Goal: Obtain resource: Obtain resource

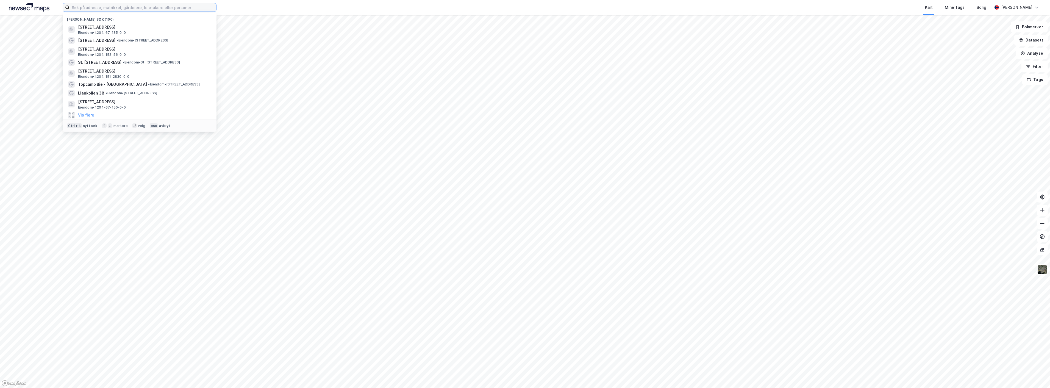
click at [177, 7] on input at bounding box center [143, 7] width 147 height 8
type input "[GEOGRAPHIC_DATA]"
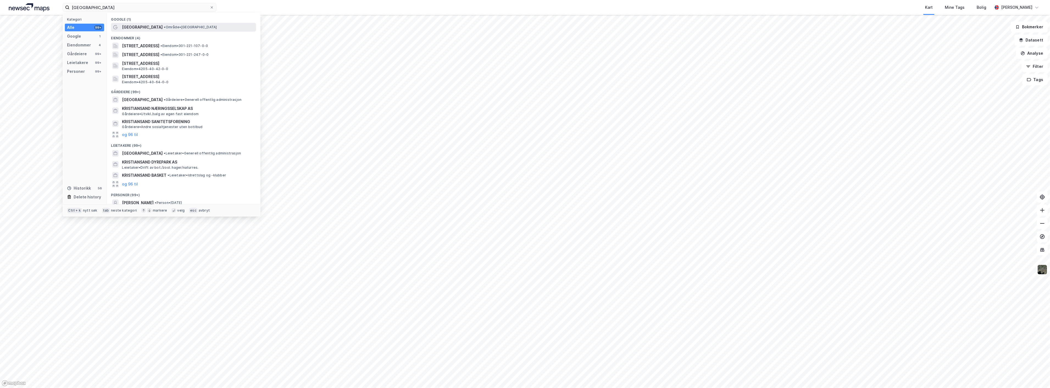
click at [164, 26] on span "• Område • [GEOGRAPHIC_DATA]" at bounding box center [190, 27] width 53 height 4
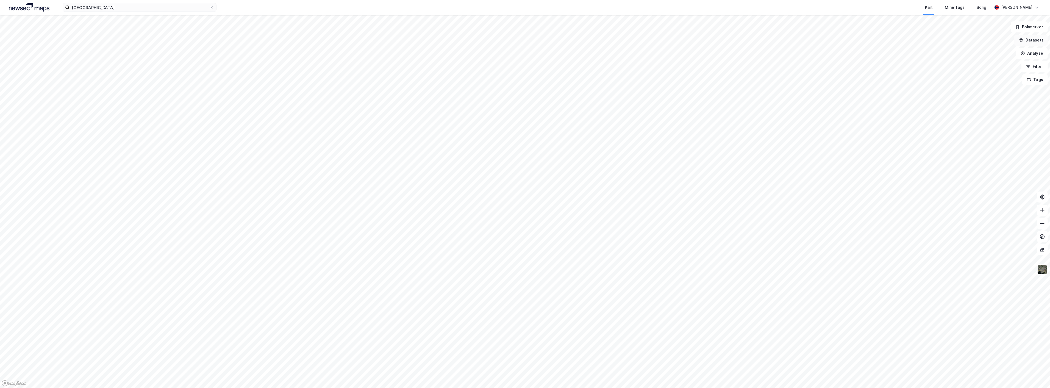
click at [1037, 39] on button "Datasett" at bounding box center [1032, 40] width 34 height 11
drag, startPoint x: 1036, startPoint y: 21, endPoint x: 1037, endPoint y: 26, distance: 4.7
click at [1036, 22] on div "Datasett Visualiser data i kartet her." at bounding box center [996, 30] width 106 height 27
click at [1037, 26] on icon at bounding box center [1039, 26] width 4 height 4
click at [1036, 52] on button "Analyse" at bounding box center [1032, 53] width 32 height 11
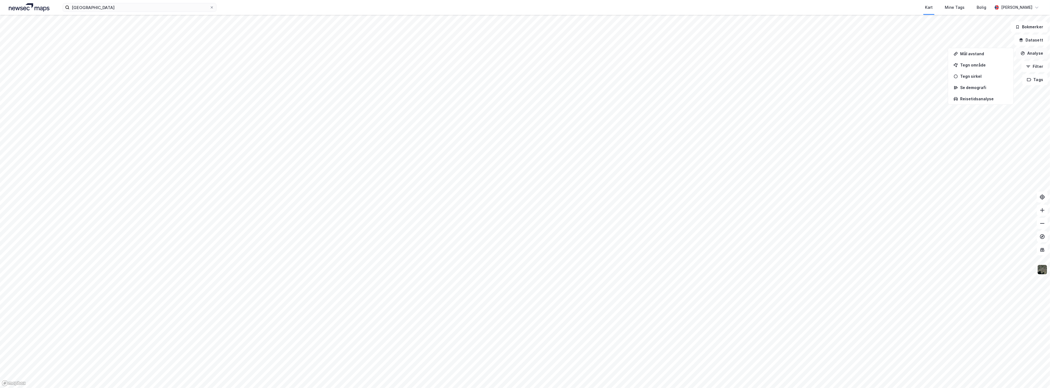
click at [1035, 54] on button "Analyse" at bounding box center [1032, 53] width 32 height 11
click at [28, 10] on img at bounding box center [29, 7] width 41 height 8
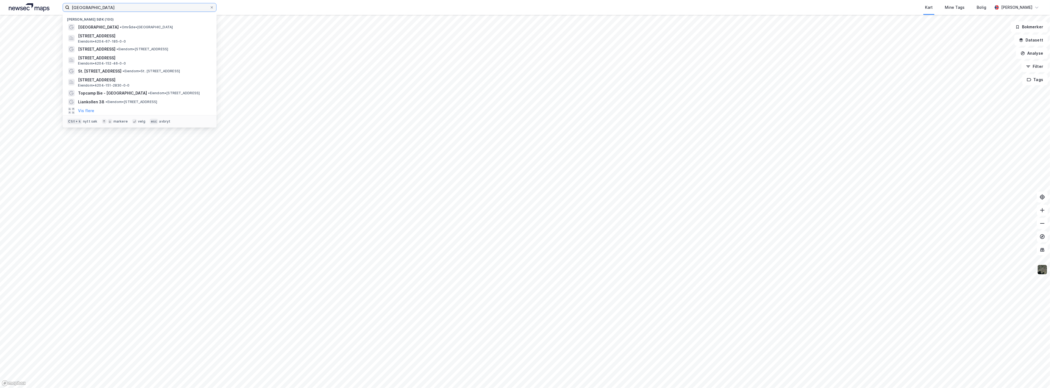
click at [103, 10] on input "[GEOGRAPHIC_DATA]" at bounding box center [140, 7] width 140 height 8
click at [126, 102] on span "• Eiendom • [STREET_ADDRESS]" at bounding box center [132, 102] width 52 height 4
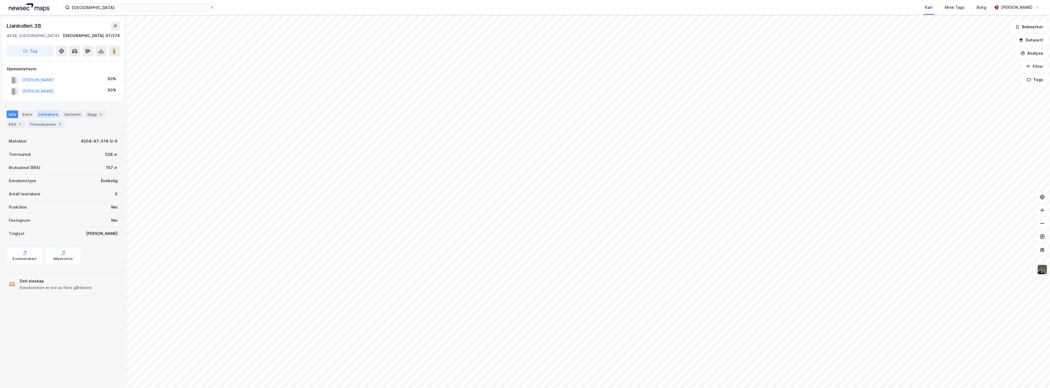
click at [48, 115] on div "Leietakere" at bounding box center [48, 114] width 24 height 8
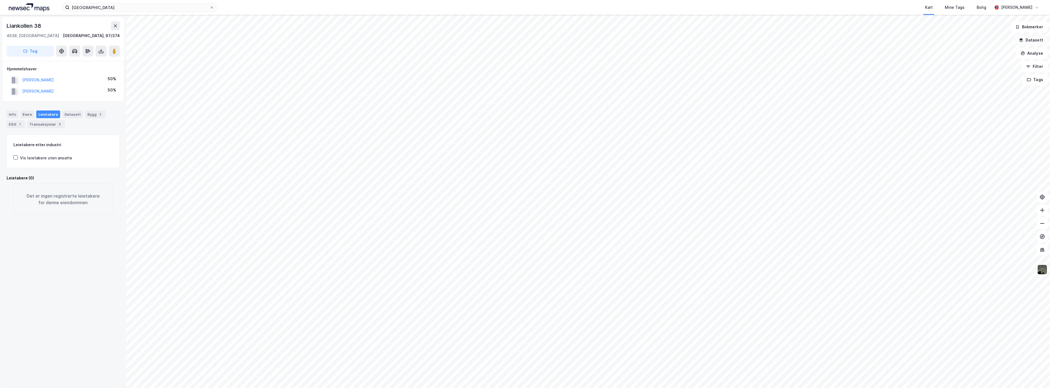
click at [1035, 39] on button "Datasett" at bounding box center [1032, 40] width 34 height 11
click at [965, 6] on div "Mine Tags" at bounding box center [955, 7] width 20 height 7
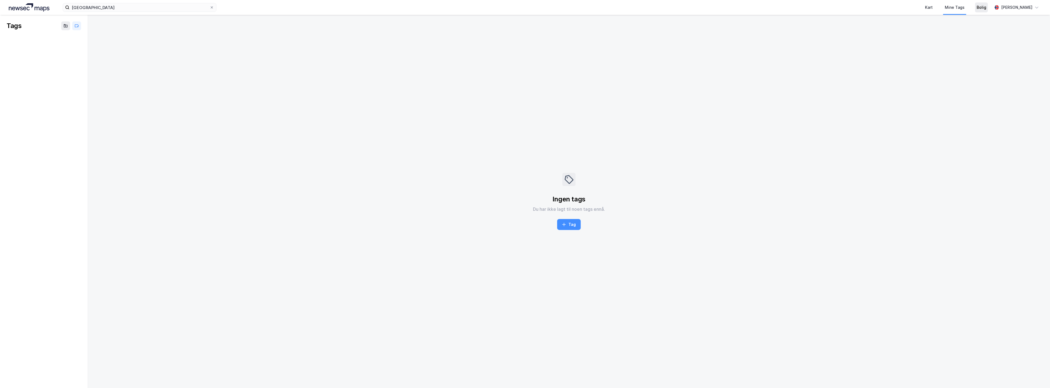
click at [987, 6] on div "Bolig" at bounding box center [982, 7] width 10 height 7
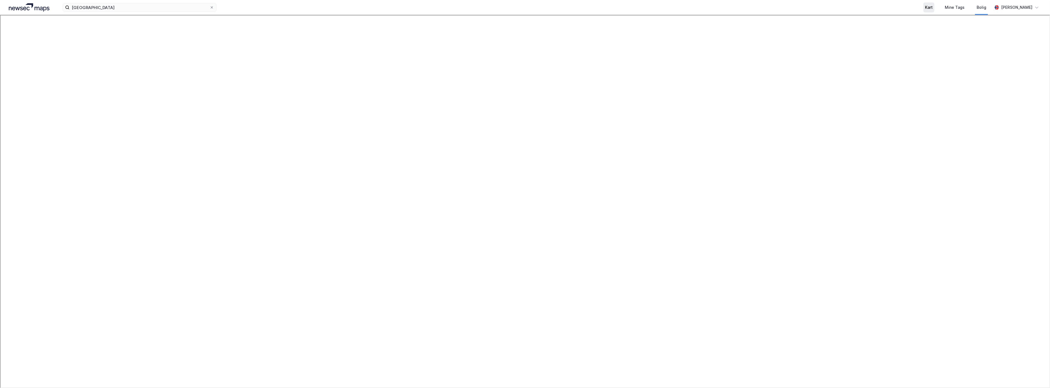
click at [933, 9] on div "Kart" at bounding box center [929, 7] width 8 height 7
click at [1034, 69] on button "Filter" at bounding box center [1035, 66] width 26 height 11
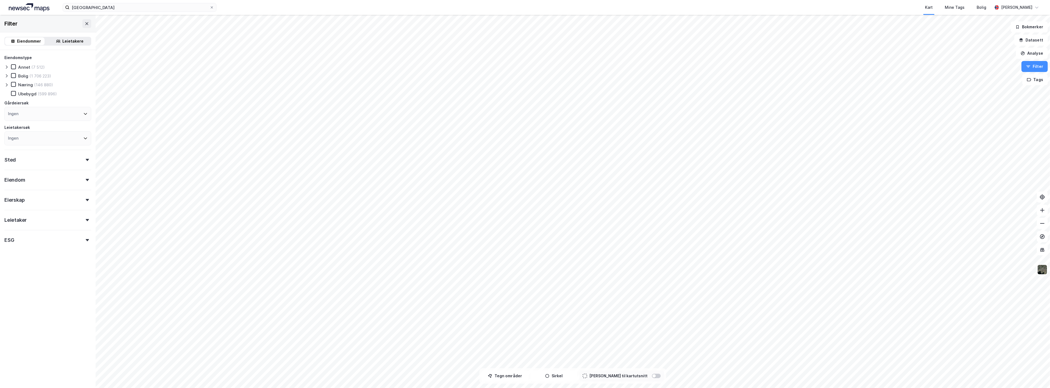
click at [73, 43] on div "Leietakere" at bounding box center [73, 41] width 21 height 7
click at [7, 84] on icon at bounding box center [7, 84] width 2 height 3
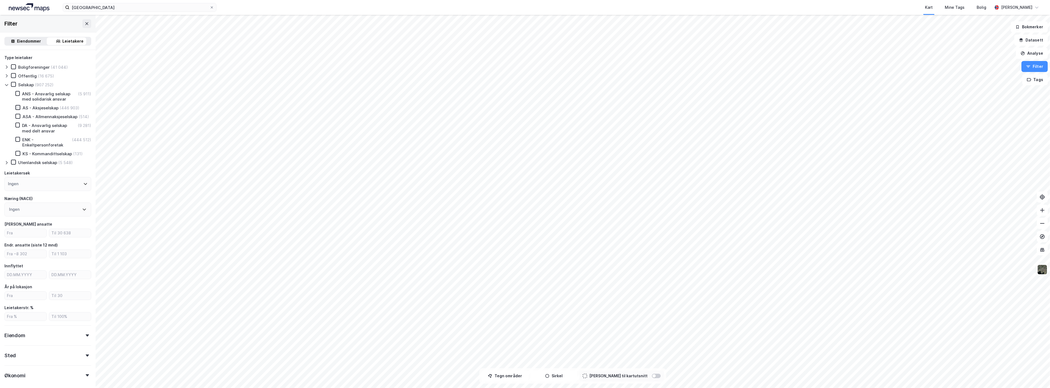
click at [16, 106] on icon at bounding box center [18, 108] width 4 height 4
click at [17, 142] on div at bounding box center [17, 139] width 5 height 5
click at [36, 212] on div "Ingen" at bounding box center [47, 210] width 87 height 14
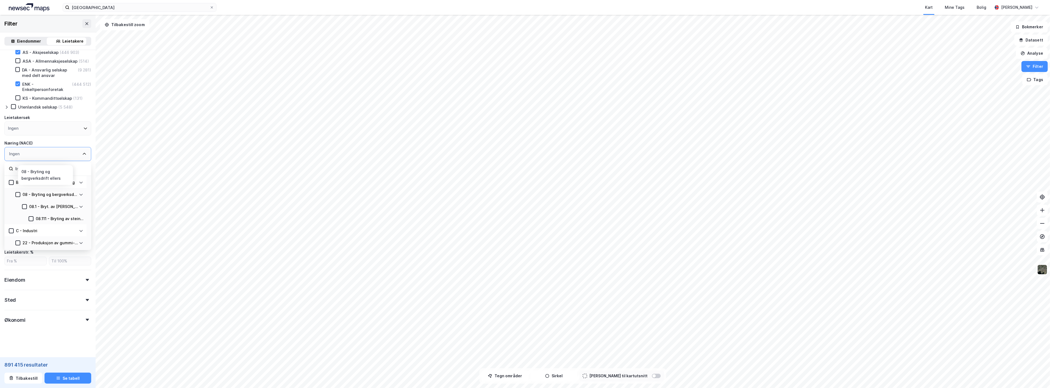
scroll to position [0, 0]
type input "b"
click at [65, 228] on div "F - Bygge- og anleggsvirksomhet" at bounding box center [47, 231] width 62 height 7
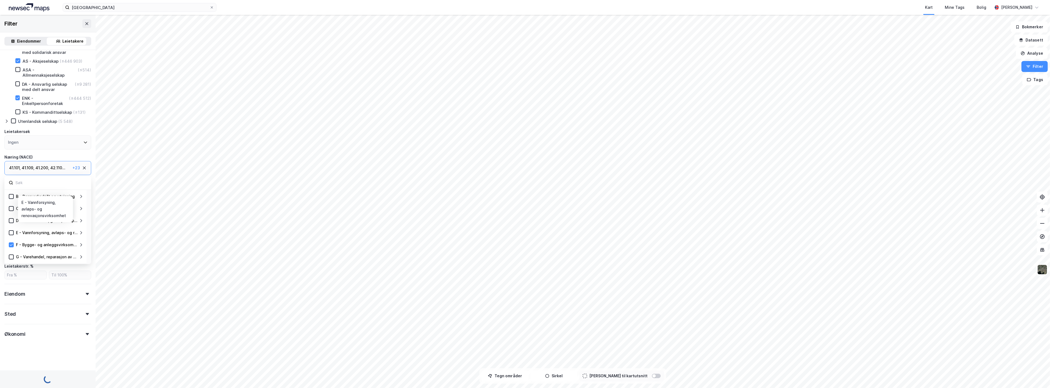
scroll to position [54, 0]
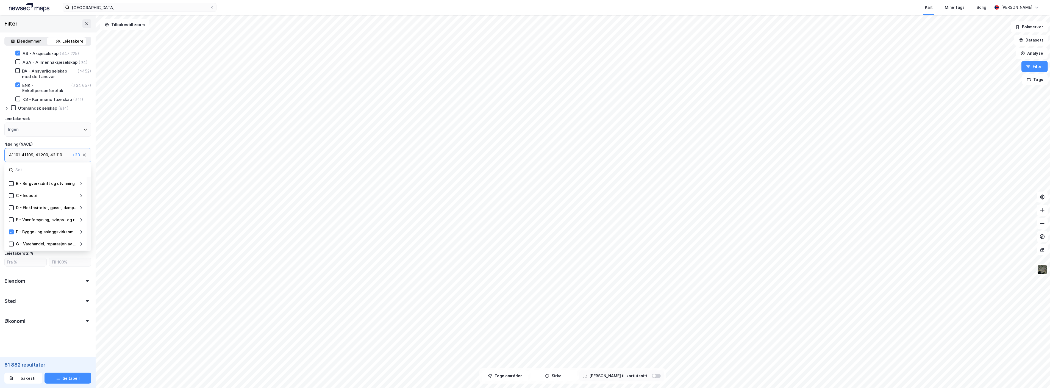
click at [67, 268] on div "Type leietaker Boligforeninger (73) Offentlig (312) Selskap (82 714) ANS - Ansv…" at bounding box center [47, 163] width 87 height 327
click at [21, 176] on input "number" at bounding box center [26, 179] width 42 height 8
click at [34, 165] on div "Type leietaker Boligforeninger (73) Offentlig (312) Selskap (82 714) ANS - Ansv…" at bounding box center [47, 163] width 87 height 327
click at [24, 242] on input "number" at bounding box center [26, 241] width 42 height 8
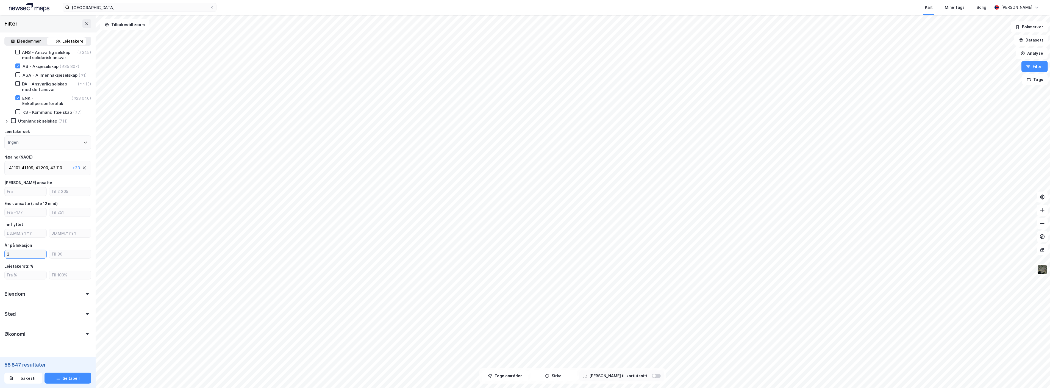
scroll to position [54, 0]
drag, startPoint x: 19, startPoint y: 241, endPoint x: -1, endPoint y: 239, distance: 19.3
click at [0, 239] on html "kristiansand Kart Mine Tags Bolig [PERSON_NAME] Filter Eiendommer Leietakere Ty…" at bounding box center [525, 194] width 1050 height 388
type input "3"
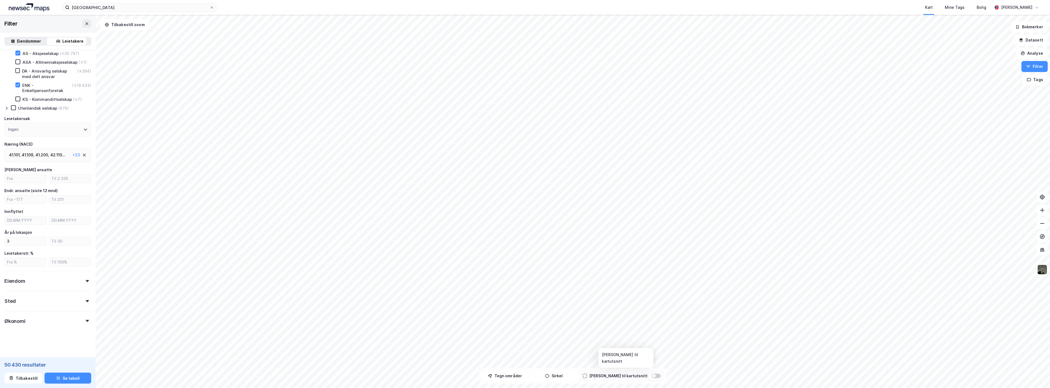
click at [653, 377] on div at bounding box center [654, 375] width 3 height 3
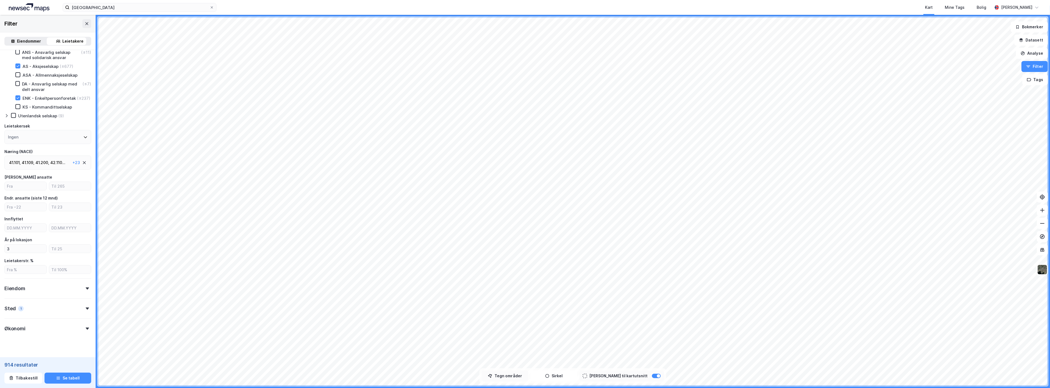
scroll to position [54, 0]
click at [54, 155] on div "42.110 ..." at bounding box center [57, 154] width 15 height 7
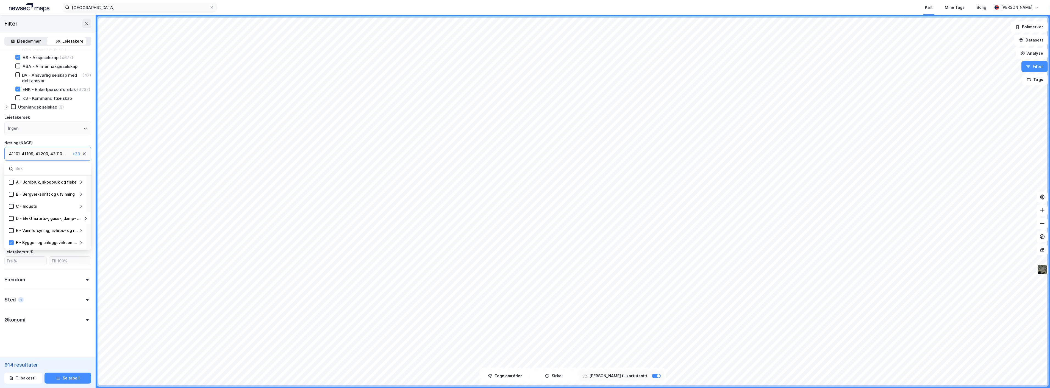
click at [78, 245] on div "F - Bygge- og anleggsvirksomhet" at bounding box center [46, 242] width 65 height 7
click at [82, 243] on icon at bounding box center [81, 242] width 4 height 4
click at [10, 181] on icon at bounding box center [11, 182] width 4 height 4
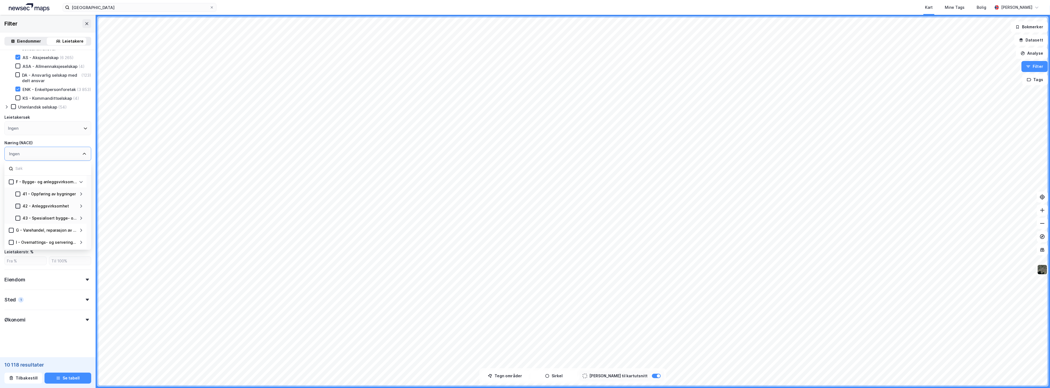
click at [16, 208] on div at bounding box center [17, 206] width 5 height 5
click at [81, 206] on icon at bounding box center [82, 207] width 2 height 3
click at [17, 194] on icon at bounding box center [18, 195] width 4 height 4
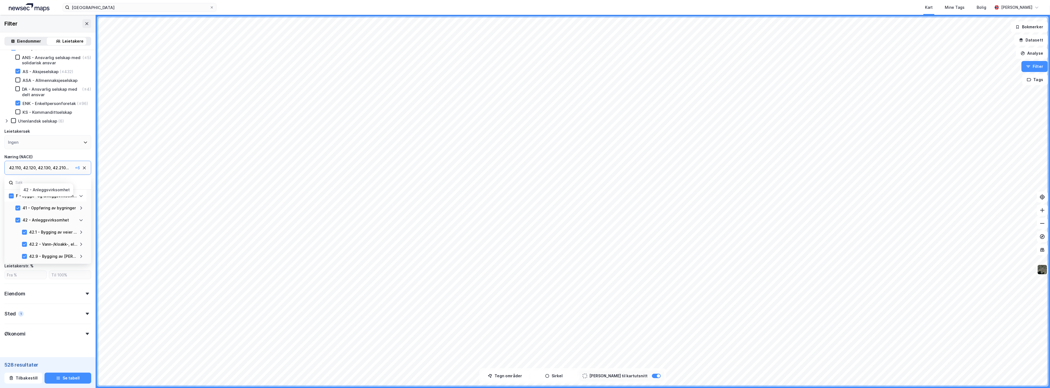
scroll to position [49, 0]
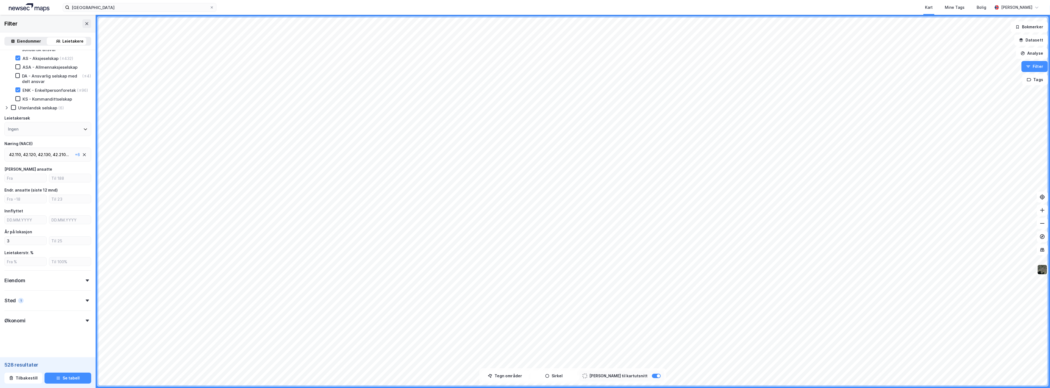
click at [48, 267] on div "Type leietaker Boligforeninger (1) Offentlig (2) Selskap (537) ANS - Ansvarlig …" at bounding box center [47, 165] width 87 height 321
click at [40, 318] on div "Økonomi" at bounding box center [47, 319] width 87 height 16
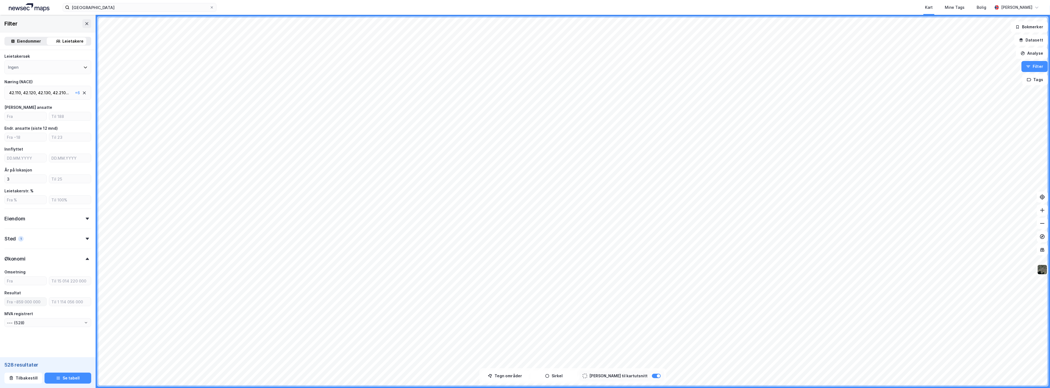
scroll to position [112, 0]
click at [36, 340] on form "Type leietaker Boligforeninger (1) Offentlig (2) Selskap (537) ANS - Ansvarlig …" at bounding box center [47, 148] width 87 height 411
click at [25, 278] on input "number" at bounding box center [26, 280] width 42 height 8
type input "100000"
type input "--- (271)"
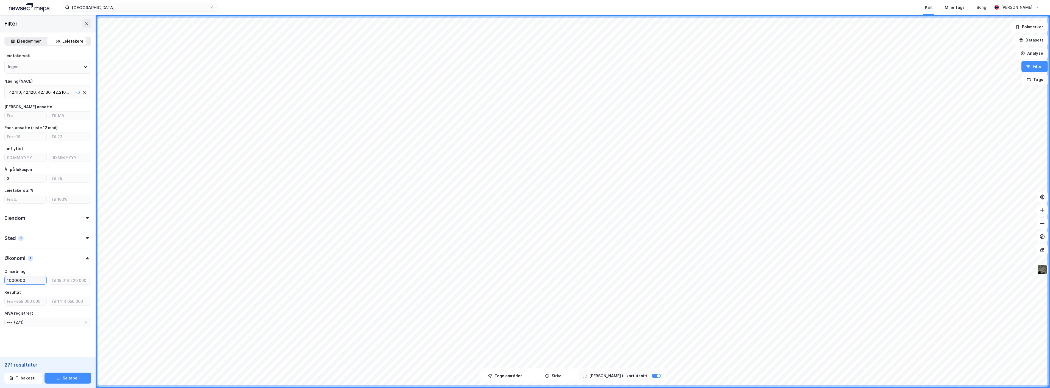
type input "10000000"
type input "--- (76)"
type input "10000000"
click at [43, 342] on form "Type leietaker Boligforeninger (1) Offentlig (1) Selskap (76) ANS - Ansvarlig s…" at bounding box center [47, 148] width 87 height 411
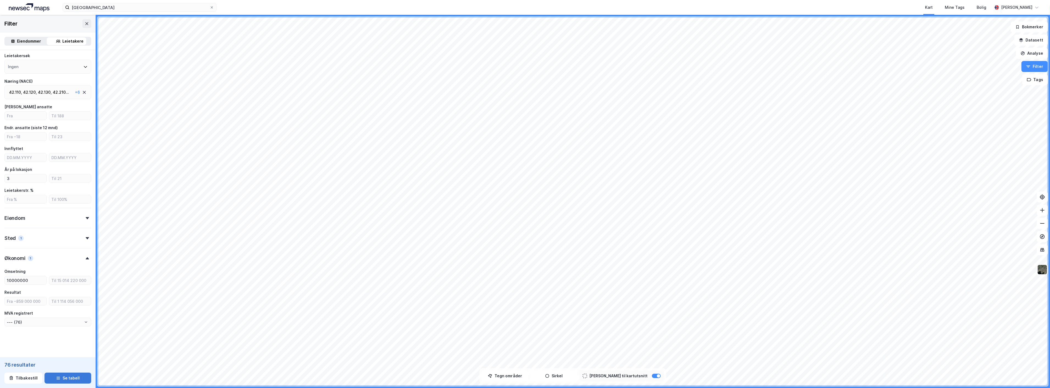
click at [71, 380] on button "Se tabell" at bounding box center [68, 378] width 47 height 11
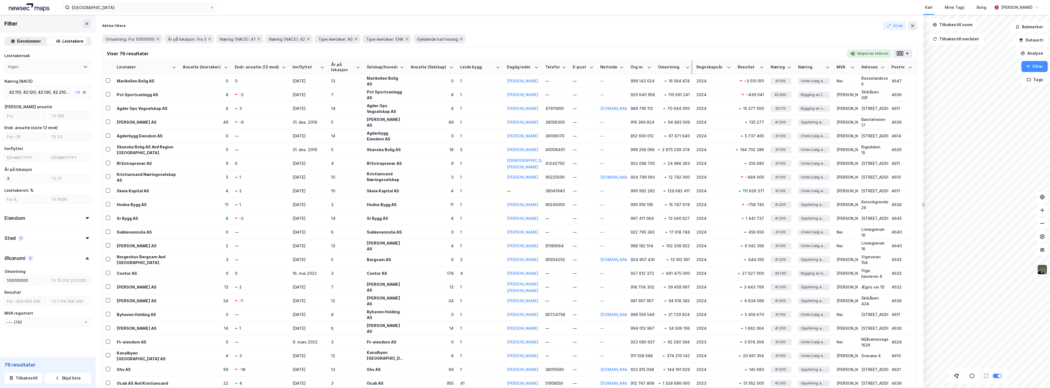
click at [679, 68] on div "Omsetning" at bounding box center [670, 67] width 25 height 5
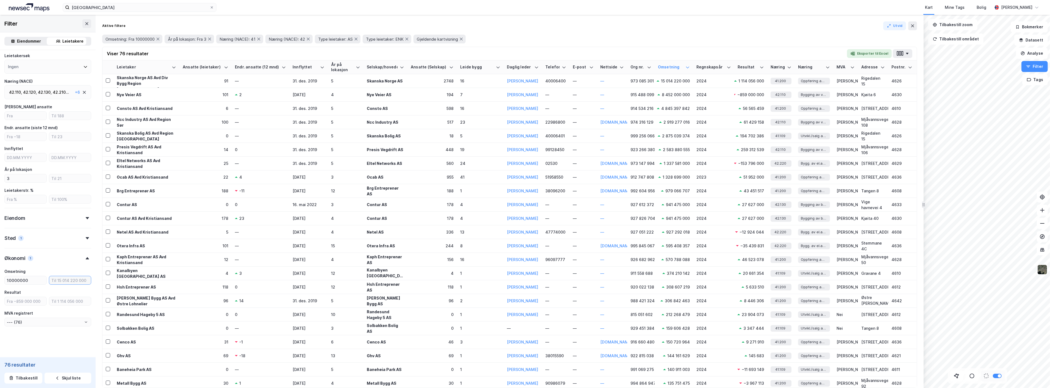
click at [62, 280] on input "number" at bounding box center [70, 280] width 42 height 8
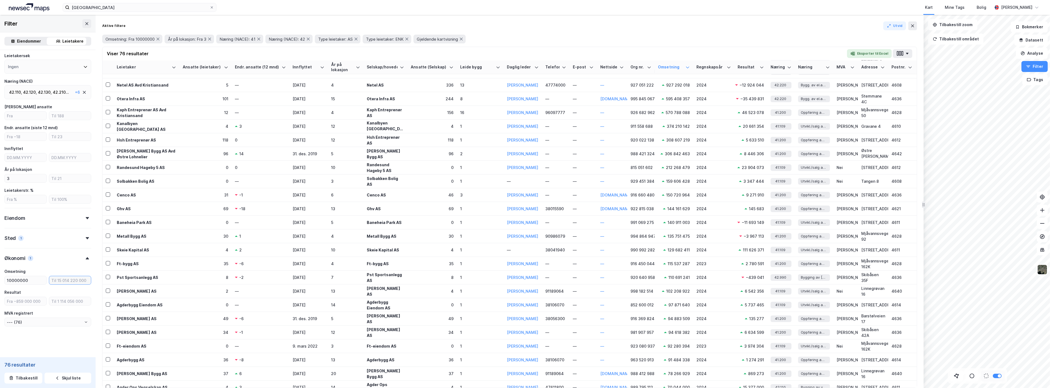
click at [76, 278] on input "number" at bounding box center [70, 280] width 42 height 8
type input "80000"
click at [38, 278] on input "10000000" at bounding box center [26, 280] width 42 height 8
type input "1000000"
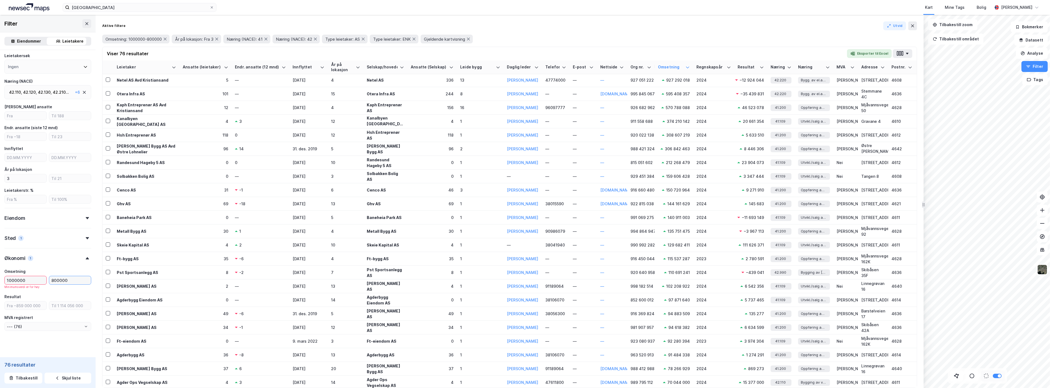
type input "8000000"
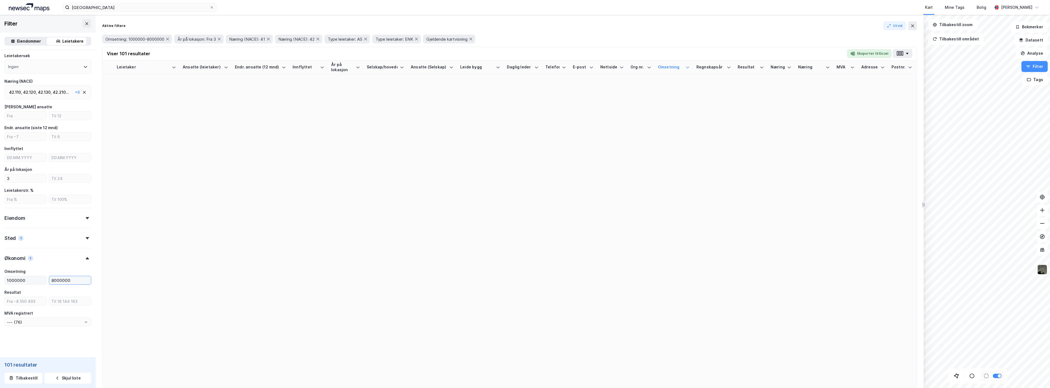
type input "--- (101)"
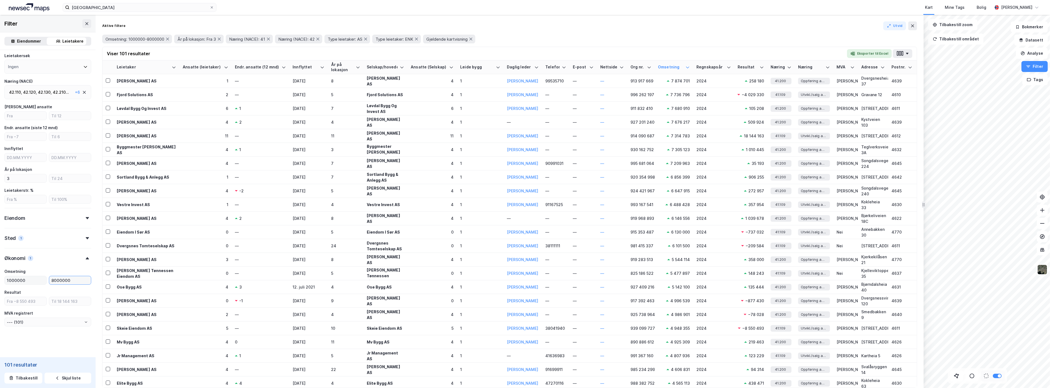
type input "80000000"
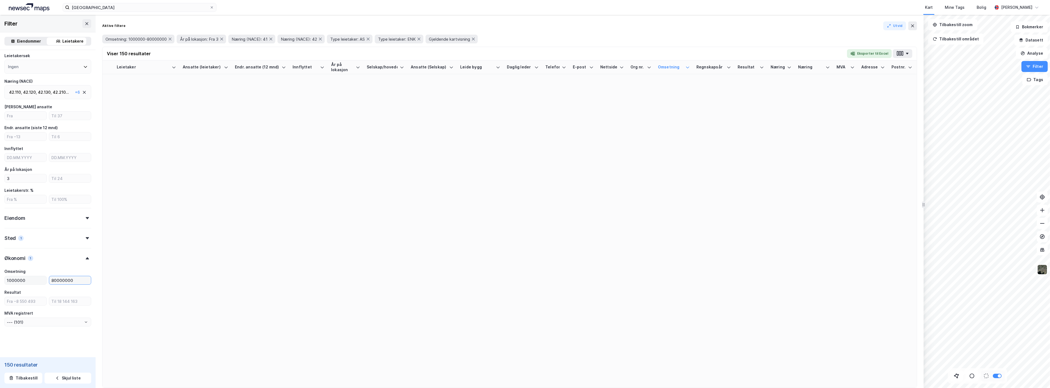
type input "--- (150)"
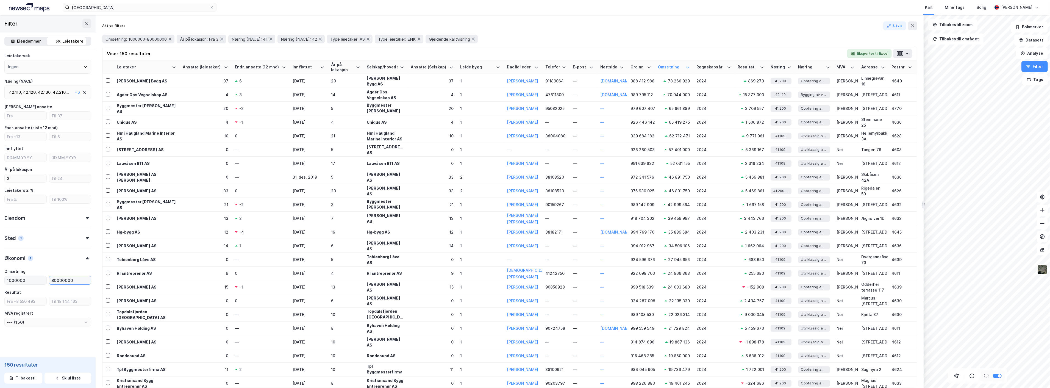
scroll to position [112, 0]
click at [57, 279] on input "80000000" at bounding box center [70, 280] width 42 height 8
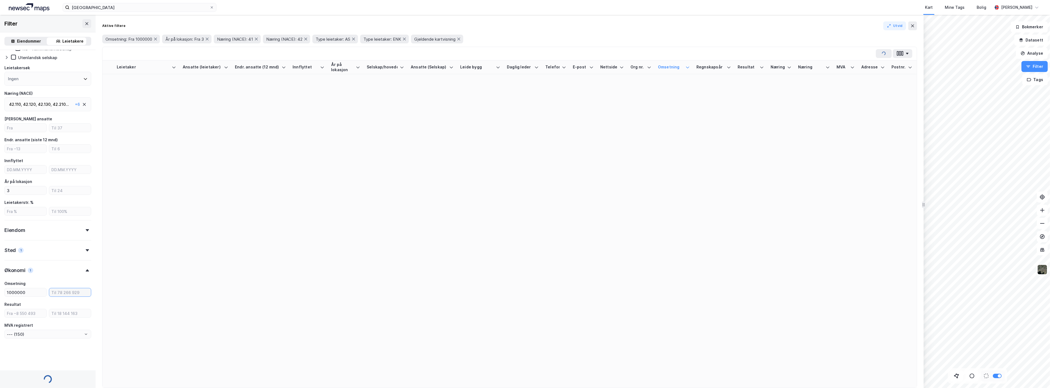
type input "--- (182)"
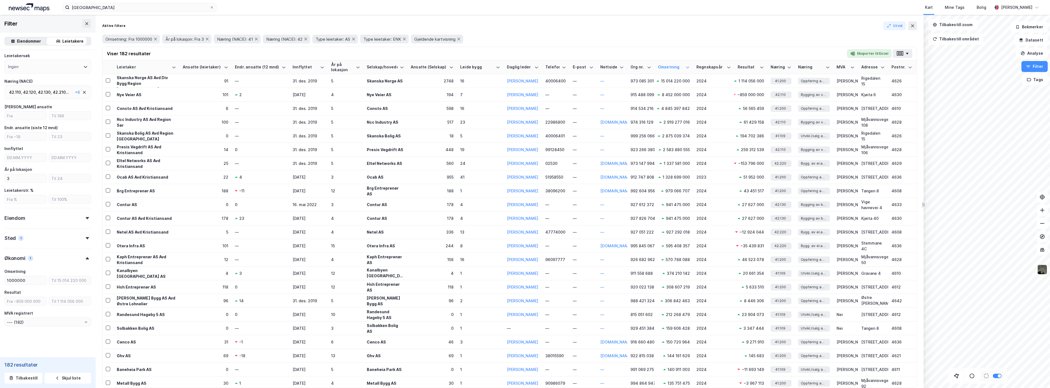
click at [61, 268] on div "Omsetning" at bounding box center [47, 271] width 87 height 7
drag, startPoint x: 1, startPoint y: 283, endPoint x: -9, endPoint y: 283, distance: 10.2
click at [0, 283] on html "kristiansand Kart Mine Tags Bolig [PERSON_NAME] Filter Eiendommer Leietakere Ty…" at bounding box center [525, 194] width 1050 height 388
type input "000000"
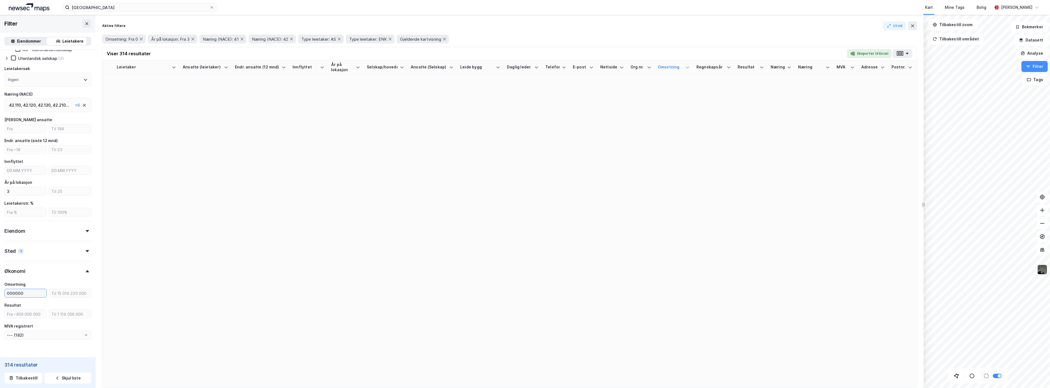
type input "--- (314)"
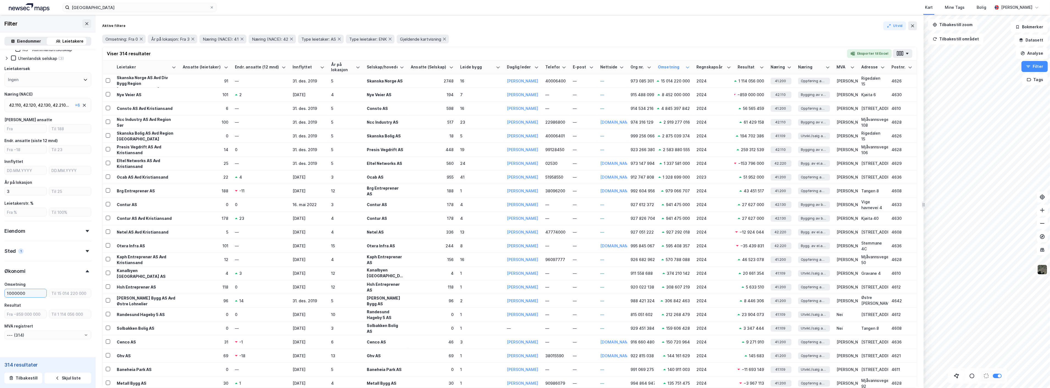
type input "10000000"
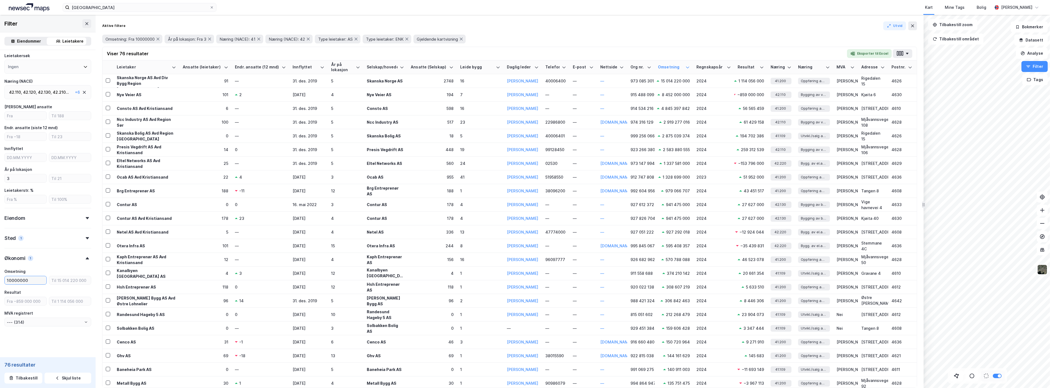
type input "--- (76)"
type input "10000000"
click at [55, 332] on form "Type leietaker Boligforeninger (1) Offentlig (1) Selskap (76) ANS - Ansvarlig s…" at bounding box center [47, 148] width 87 height 411
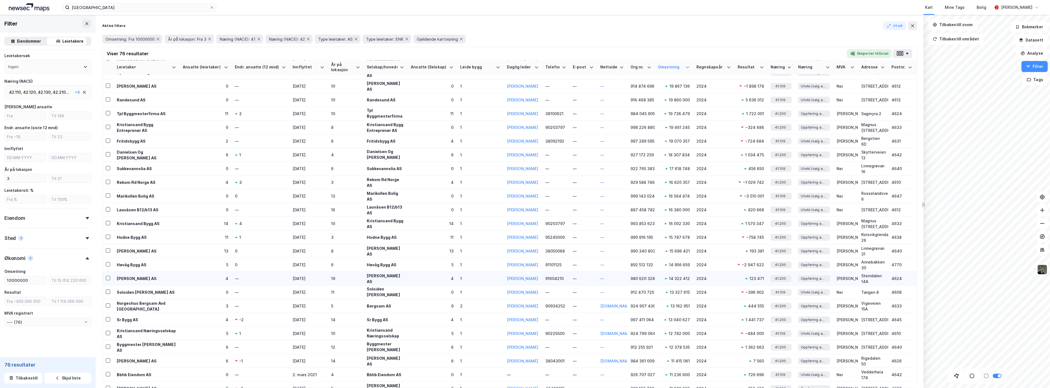
scroll to position [735, 0]
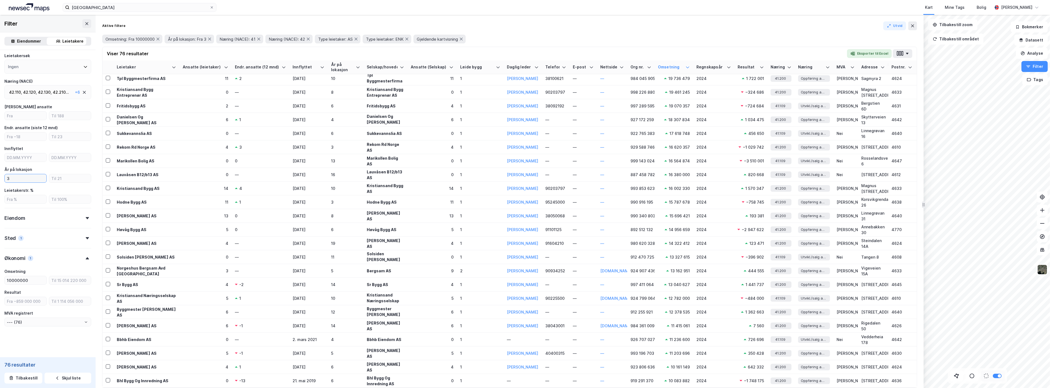
drag, startPoint x: 15, startPoint y: 176, endPoint x: 4, endPoint y: 176, distance: 11.3
click at [4, 176] on div "Type leietaker Boligforeninger (1) Offentlig (1) Selskap (76) ANS - Ansvarlig s…" at bounding box center [48, 148] width 96 height 420
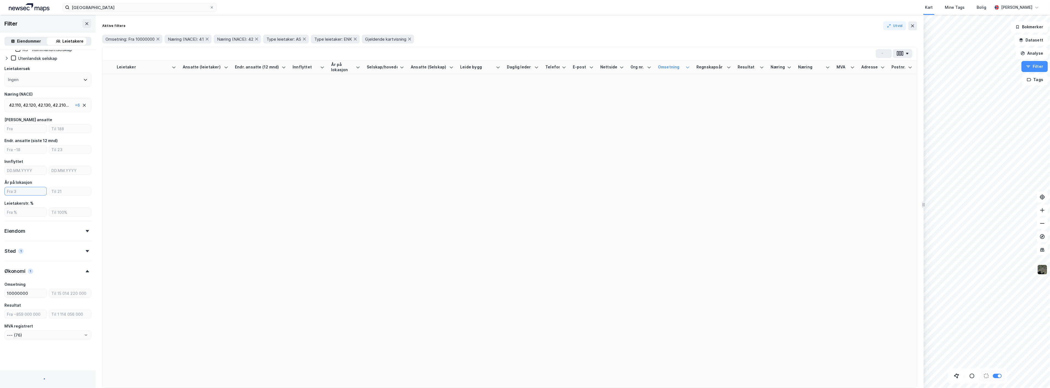
type input "--- (106)"
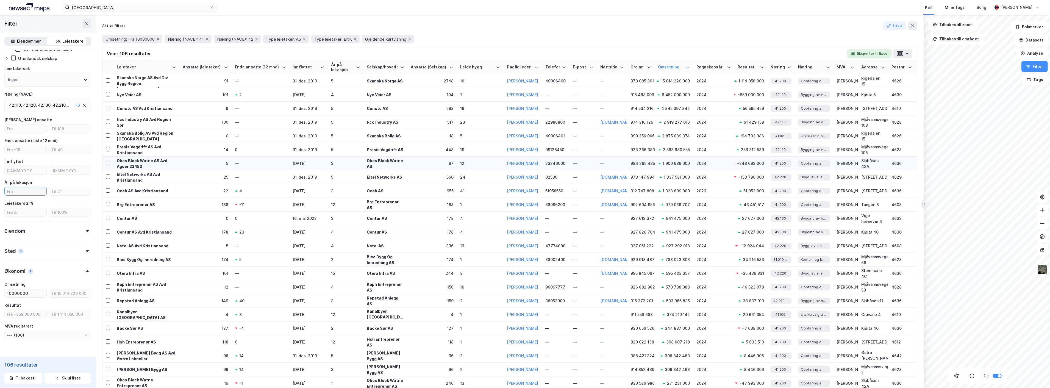
scroll to position [112, 0]
click at [421, 67] on div "Ansatte (Selskap)" at bounding box center [429, 67] width 36 height 5
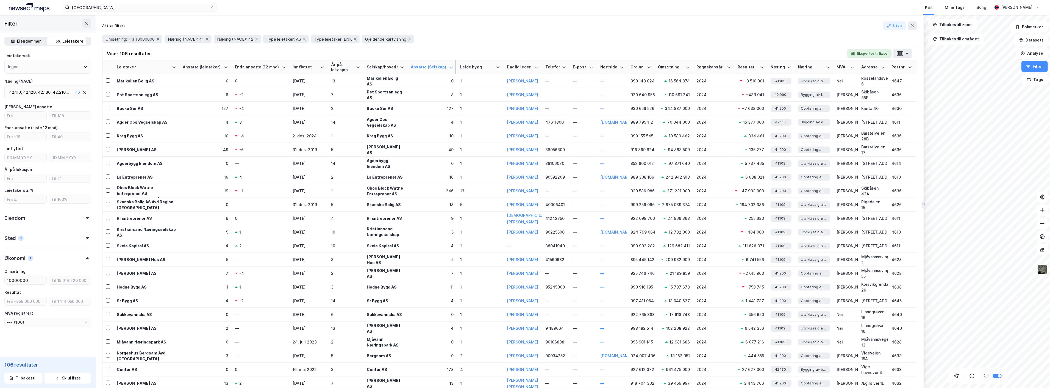
click at [435, 69] on div "Ansatte (Selskap)" at bounding box center [429, 67] width 36 height 5
click at [443, 68] on div "Ansatte (Selskap)" at bounding box center [429, 67] width 36 height 5
click at [494, 64] on th "Leide bygg" at bounding box center [480, 67] width 47 height 14
click at [497, 67] on icon at bounding box center [498, 67] width 4 height 4
click at [498, 67] on icon at bounding box center [498, 67] width 4 height 4
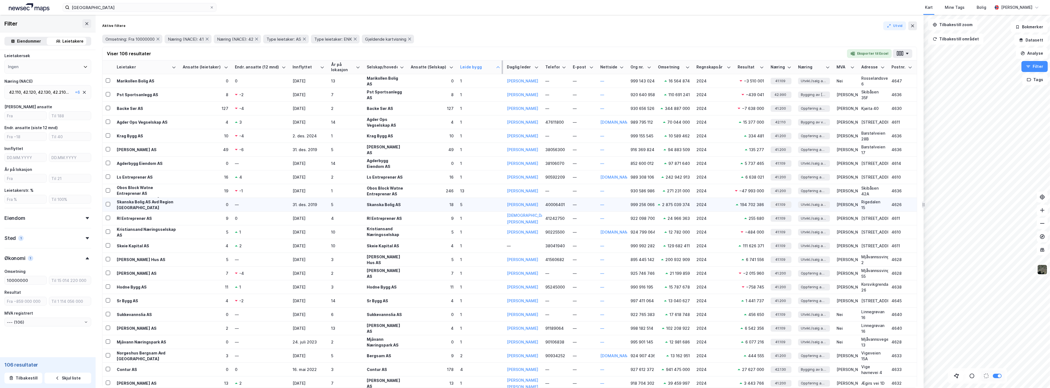
scroll to position [0, 0]
click at [672, 65] on div "Omsetning" at bounding box center [670, 67] width 25 height 5
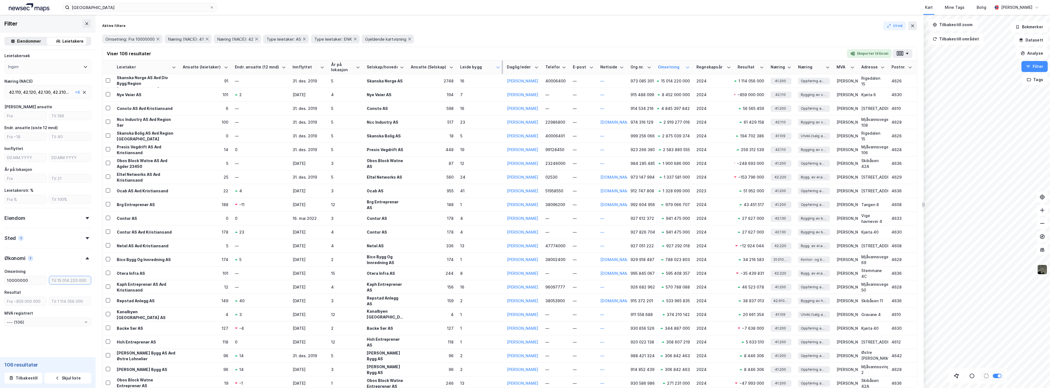
click at [61, 280] on input "number" at bounding box center [70, 280] width 42 height 8
type input "7"
type input "100000000"
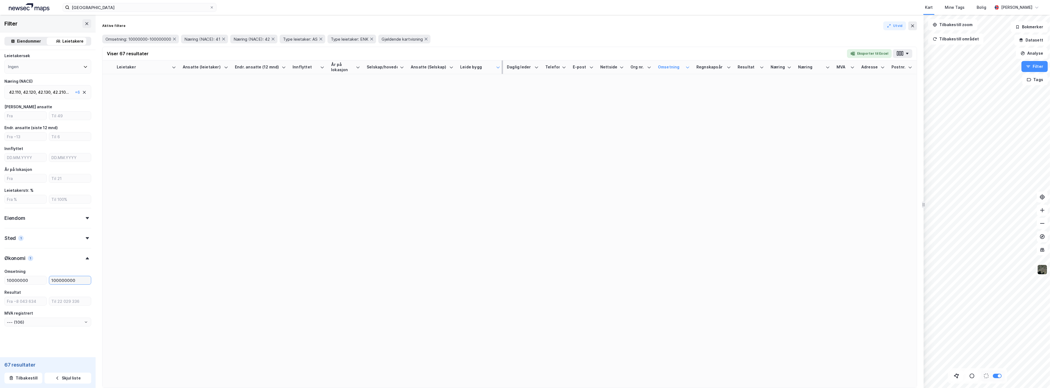
type input "--- (67)"
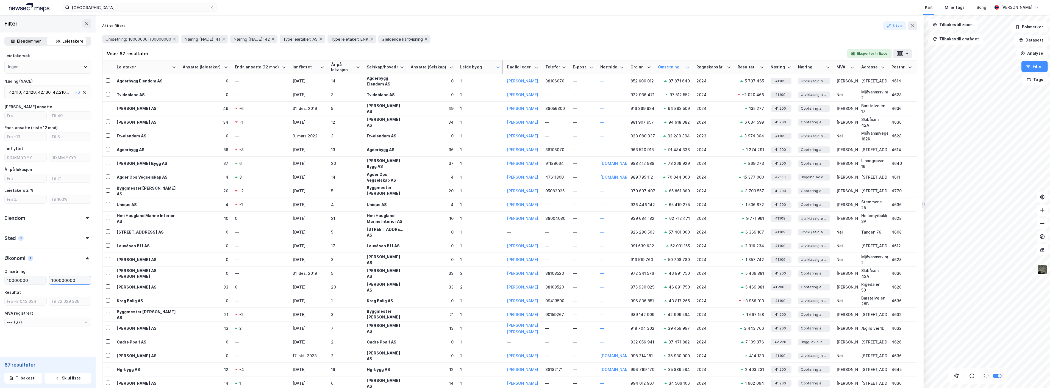
type input "100000000"
drag, startPoint x: 29, startPoint y: 281, endPoint x: 25, endPoint y: 281, distance: 3.8
click at [25, 281] on input "10000000" at bounding box center [26, 280] width 42 height 8
click at [31, 277] on input "10000000" at bounding box center [26, 280] width 42 height 8
click at [40, 269] on div "Omsetning" at bounding box center [47, 271] width 87 height 7
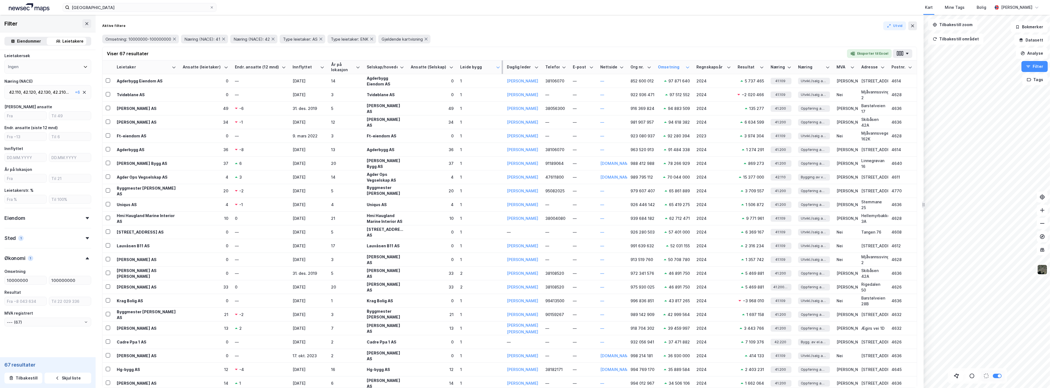
click at [34, 350] on form "Type leietaker Boligforeninger (1) Offentlig Selskap (67) ANS - Ansvarlig selsk…" at bounding box center [47, 148] width 87 height 411
click at [38, 90] on div "42.130 ," at bounding box center [45, 92] width 14 height 7
click at [67, 148] on div "F - Bygge- og anleggsvirksomhet" at bounding box center [47, 151] width 62 height 7
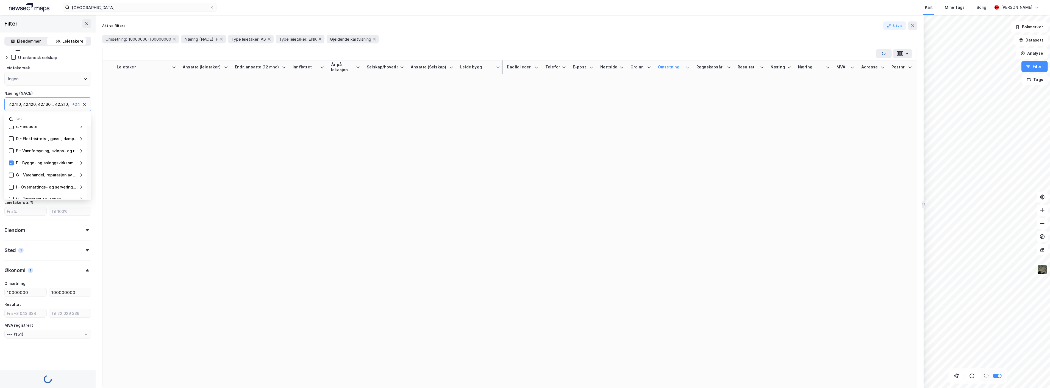
scroll to position [112, 0]
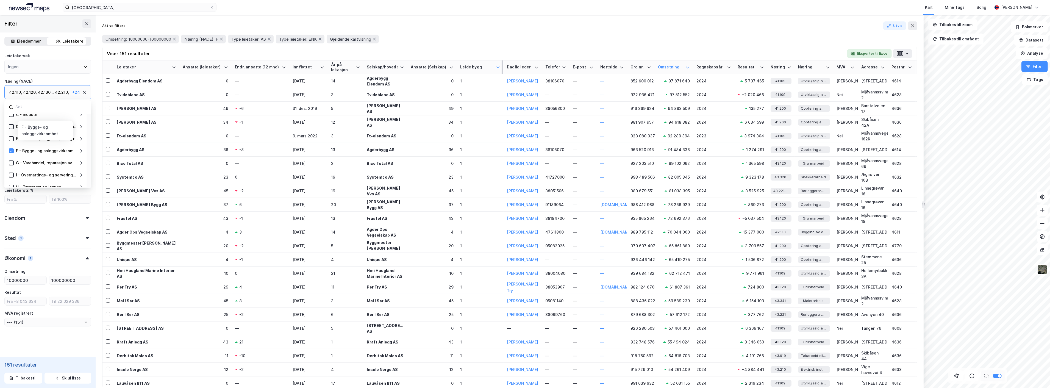
click at [83, 149] on icon at bounding box center [81, 151] width 4 height 4
click at [83, 155] on icon at bounding box center [81, 157] width 4 height 4
drag, startPoint x: 27, startPoint y: 338, endPoint x: 36, endPoint y: 337, distance: 8.9
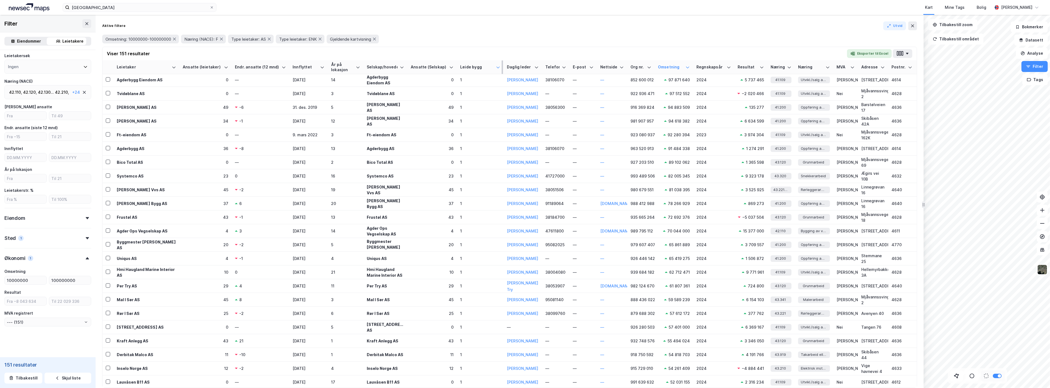
click at [27, 338] on form "Type leietaker Boligforeninger (1) Offentlig Selskap (151) ANS - Ansvarlig sels…" at bounding box center [47, 148] width 87 height 411
click at [615, 32] on div "Omsetning: 10000000-100000000 Næring (NACE): F Type leietaker: AS Type leietake…" at bounding box center [509, 38] width 815 height 15
click at [871, 55] on button "Eksporter til Excel" at bounding box center [869, 53] width 45 height 9
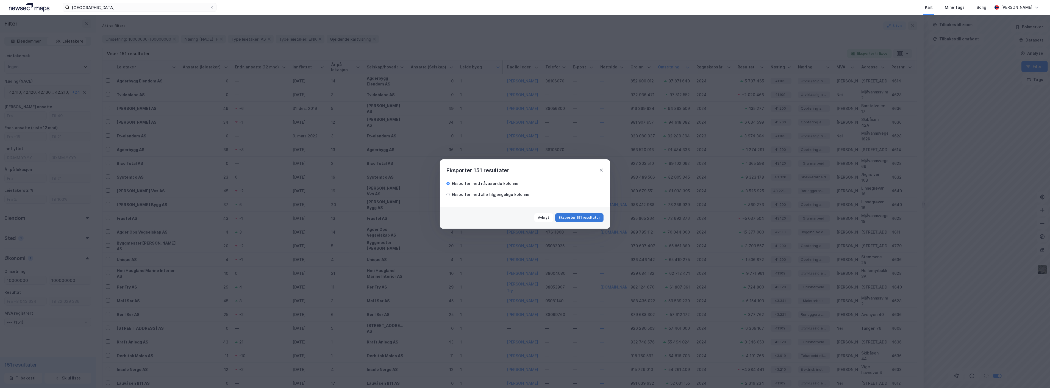
click at [576, 218] on button "Eksporter 151 resultater" at bounding box center [579, 217] width 48 height 9
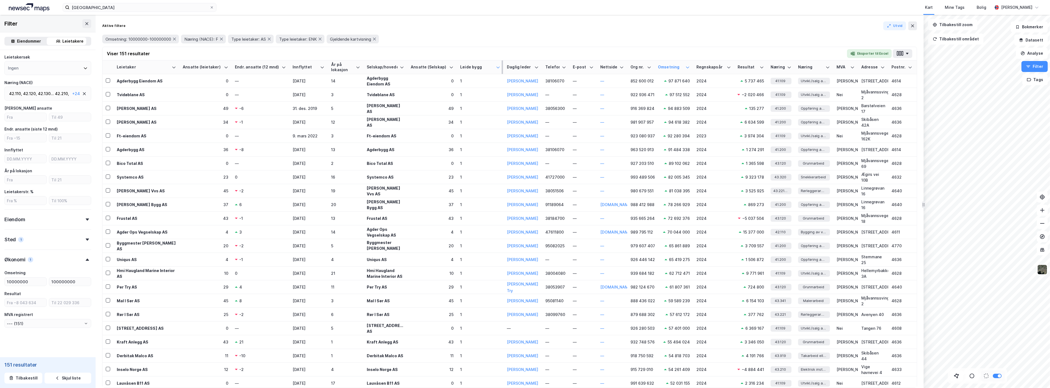
click at [82, 92] on icon at bounding box center [84, 94] width 4 height 4
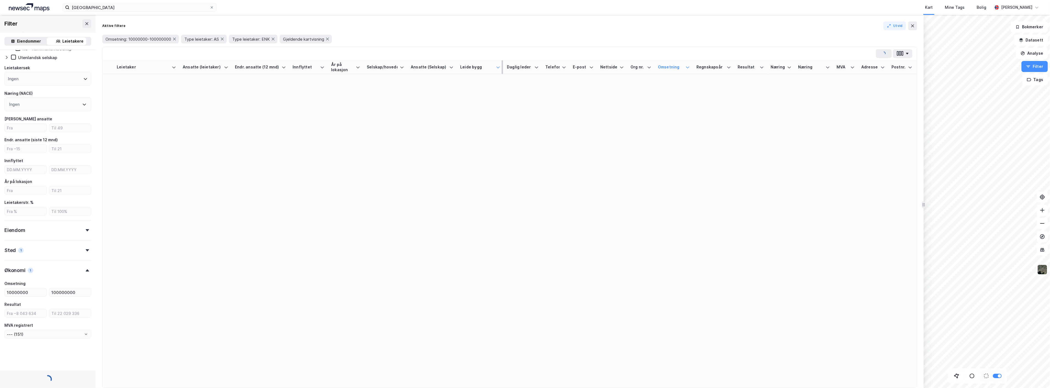
click at [31, 94] on div "Næring (NACE) Ingen" at bounding box center [47, 100] width 87 height 21
type input "--- (1 064)"
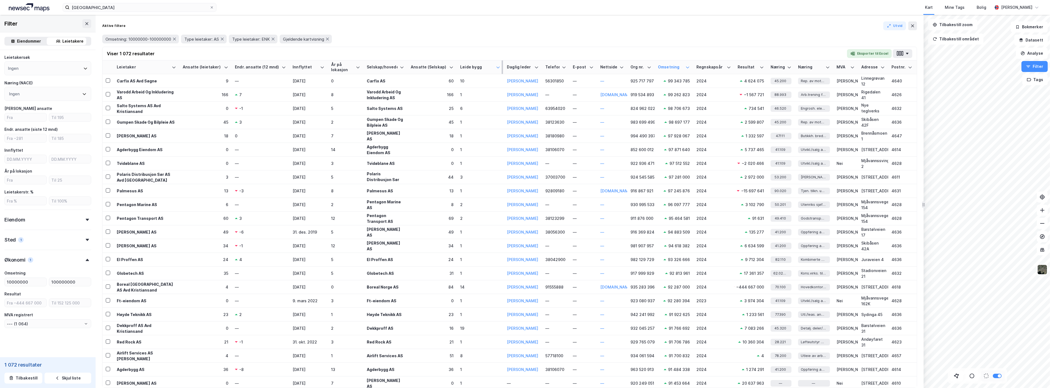
click at [30, 93] on div "Ingen" at bounding box center [47, 94] width 87 height 14
click at [18, 91] on div "Ingen" at bounding box center [14, 94] width 10 height 7
drag, startPoint x: 30, startPoint y: 108, endPoint x: 9, endPoint y: 107, distance: 21.2
click at [9, 107] on div "lager" at bounding box center [47, 109] width 87 height 14
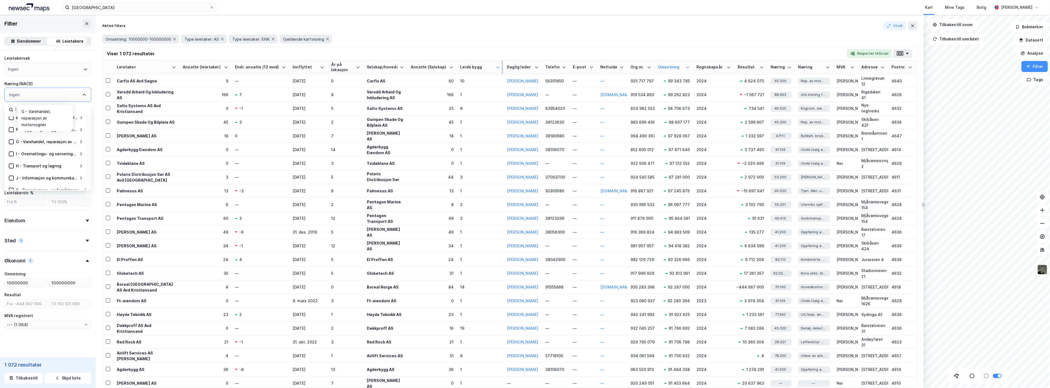
type input "l"
click at [81, 140] on icon at bounding box center [81, 142] width 4 height 4
click at [17, 155] on icon at bounding box center [18, 157] width 4 height 4
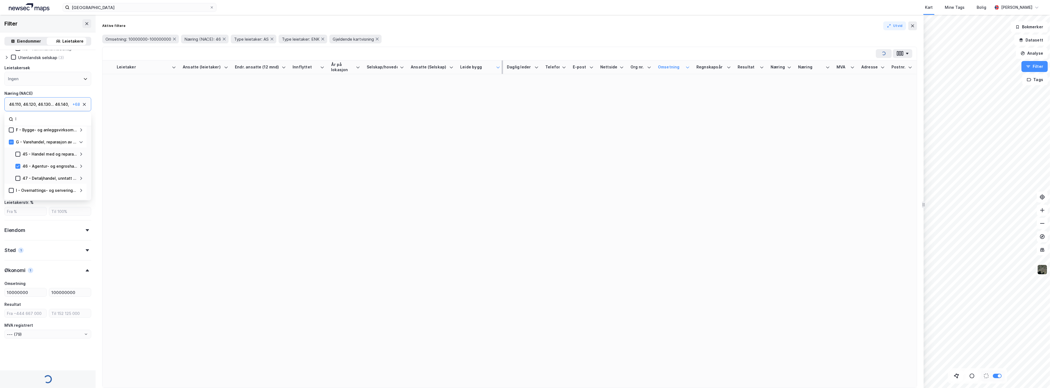
scroll to position [109, 0]
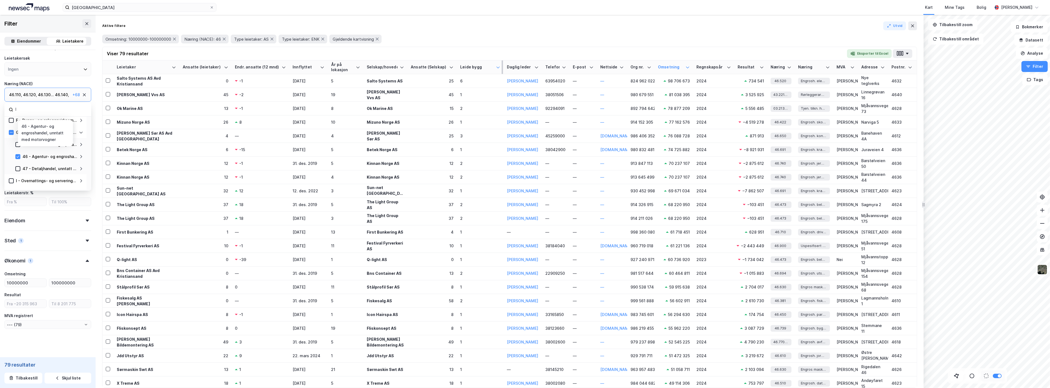
click at [81, 155] on icon at bounding box center [81, 156] width 4 height 4
click at [82, 160] on icon at bounding box center [81, 162] width 4 height 4
click at [82, 159] on icon at bounding box center [81, 160] width 4 height 4
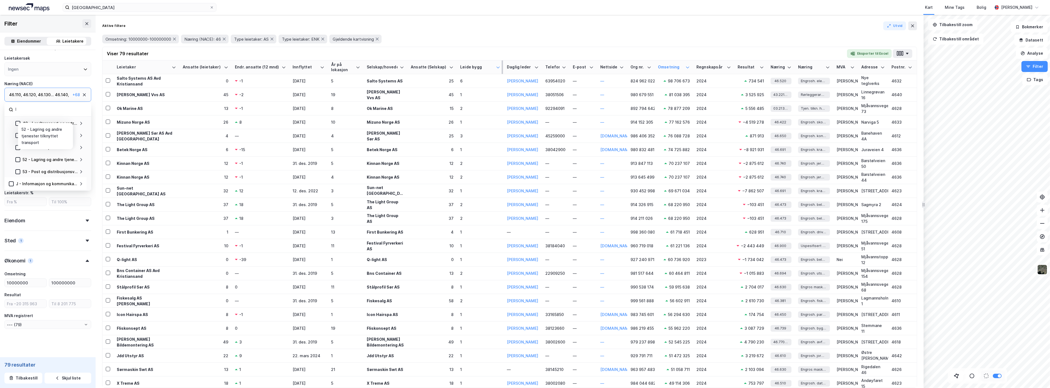
scroll to position [350, 0]
click at [82, 159] on icon at bounding box center [81, 160] width 4 height 4
click at [23, 146] on icon at bounding box center [25, 148] width 4 height 4
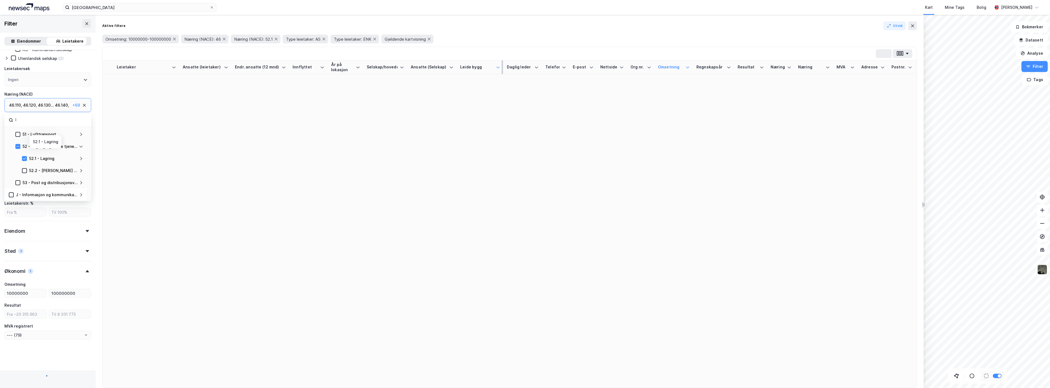
type input "--- (80)"
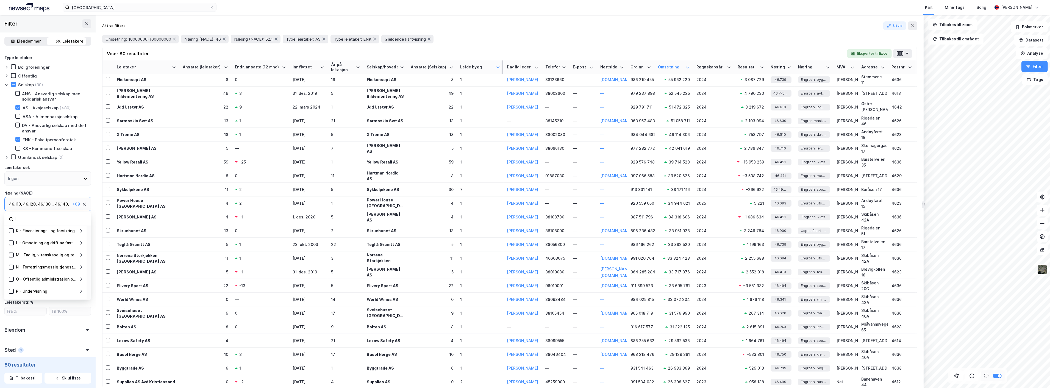
scroll to position [189, 0]
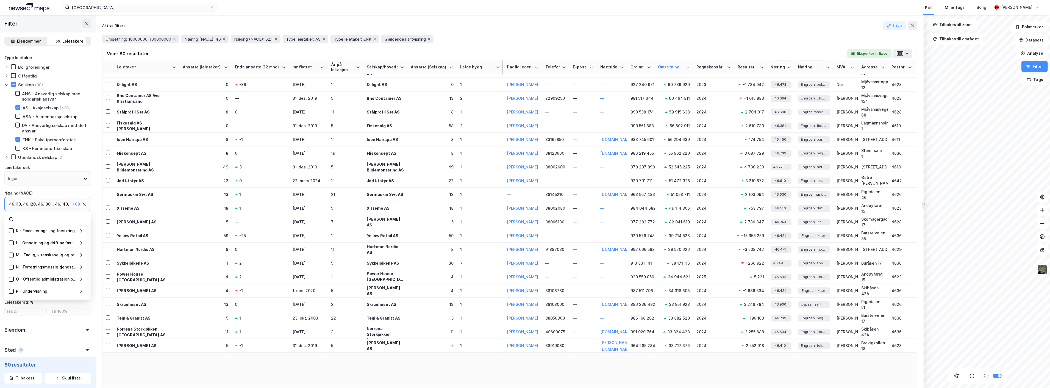
click at [870, 50] on button "Eksporter til Excel" at bounding box center [869, 53] width 45 height 9
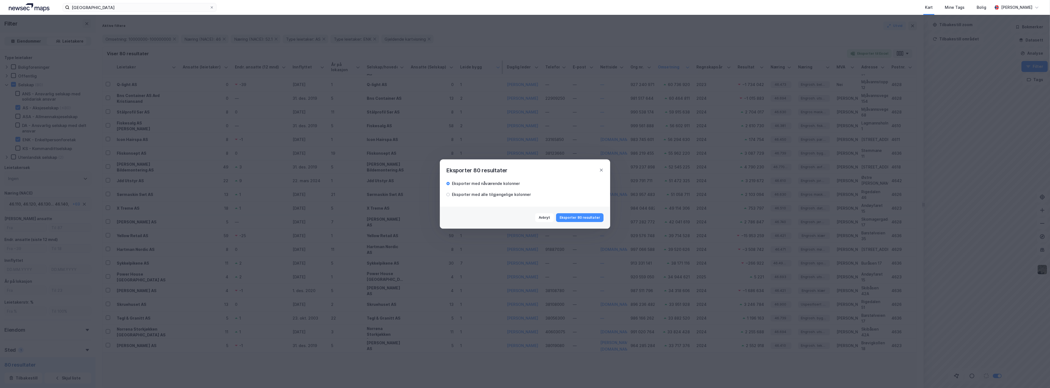
scroll to position [0, 0]
click at [580, 218] on button "Eksporter 80 resultater" at bounding box center [580, 217] width 48 height 9
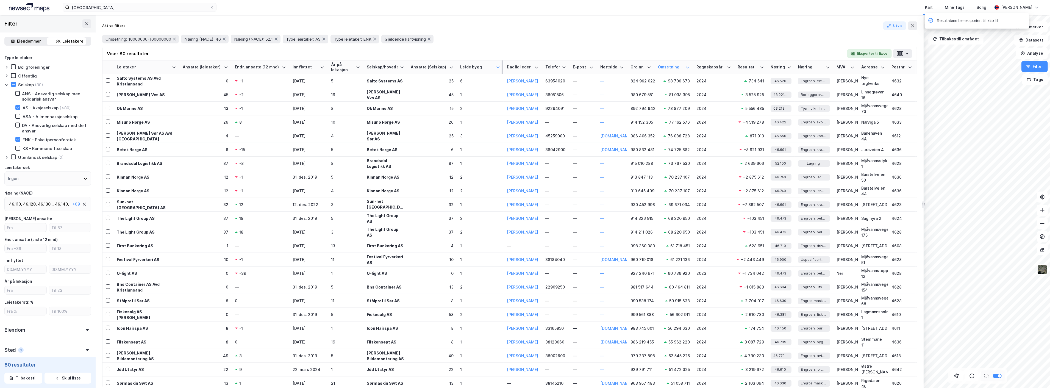
click at [648, 18] on div "Aktive filtere Utvid Omsetning: 10000000-100000000 Næring (NACE): 46 Næring (NA…" at bounding box center [510, 201] width 828 height 373
click at [479, 32] on div "Omsetning: 10000000-100000000 Næring (NACE): 46 Næring (NACE): 52.1 Type leieta…" at bounding box center [509, 38] width 815 height 15
click at [271, 20] on div "Aktive filtere Utvid Omsetning: 10000000-100000000 Næring (NACE): 46 Næring (NA…" at bounding box center [510, 201] width 828 height 373
